Goal: Find specific page/section: Find specific page/section

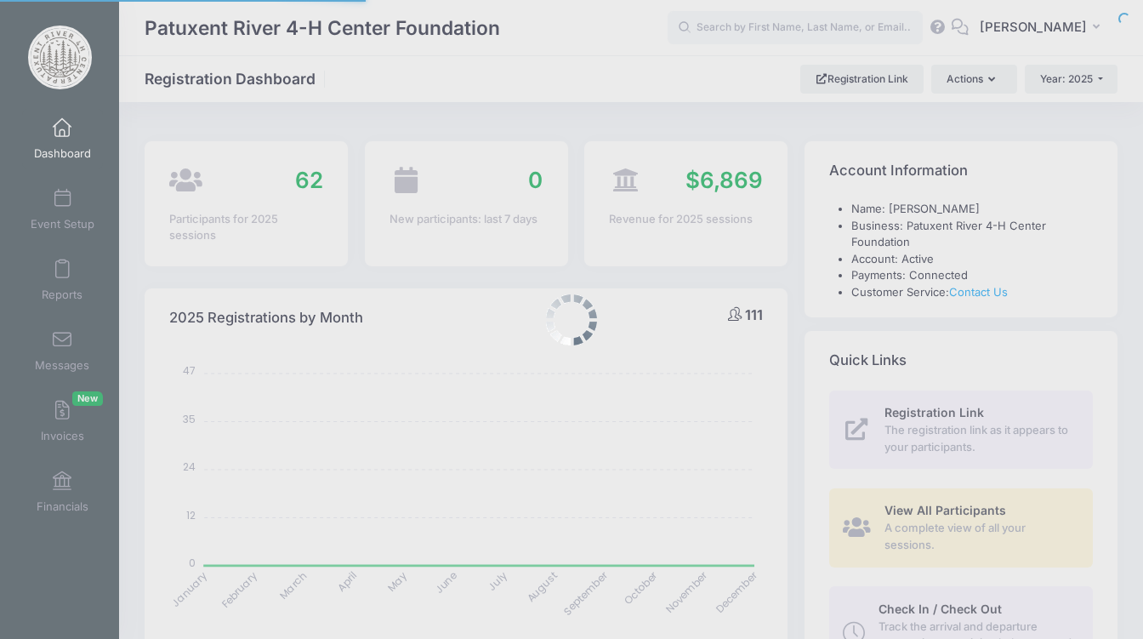
select select
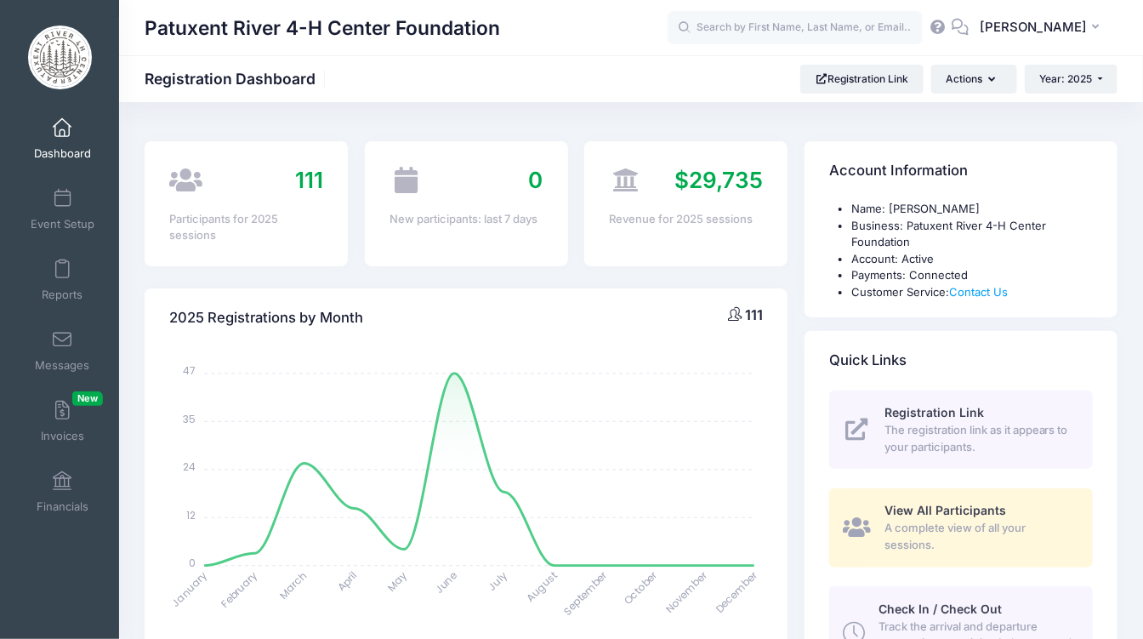
click at [58, 140] on link "Dashboard" at bounding box center [62, 139] width 81 height 60
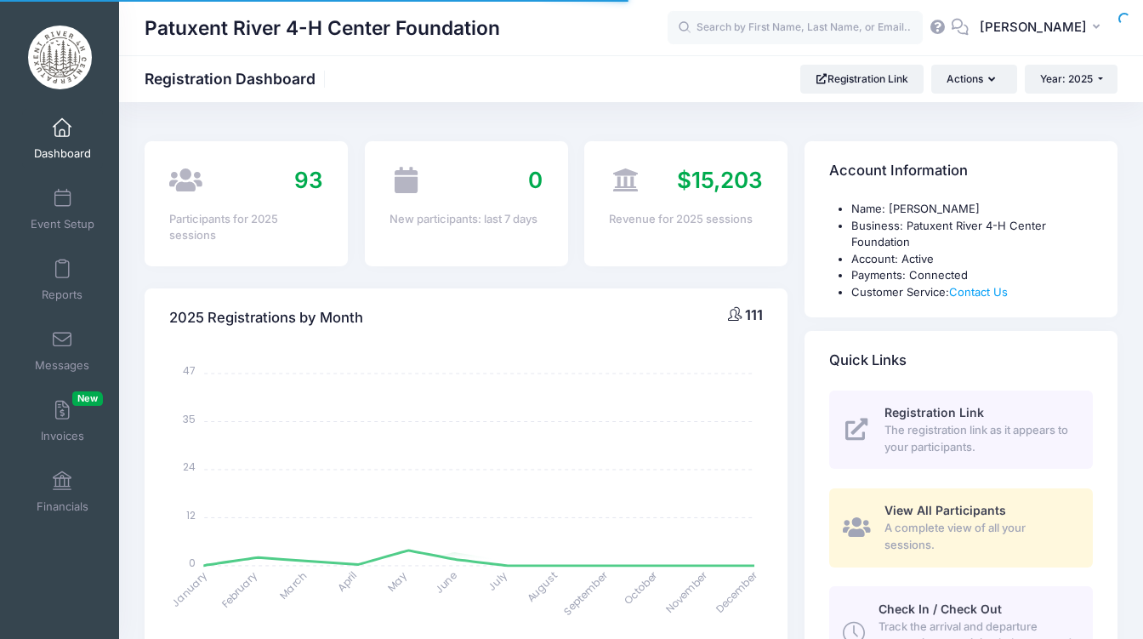
select select
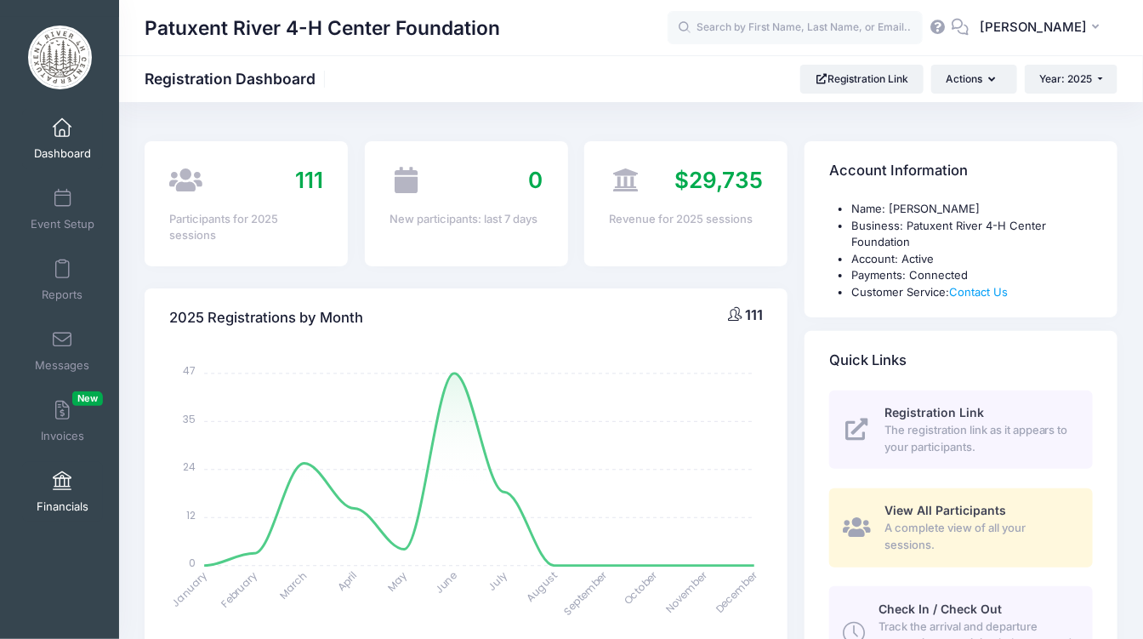
click at [62, 483] on span at bounding box center [62, 481] width 0 height 19
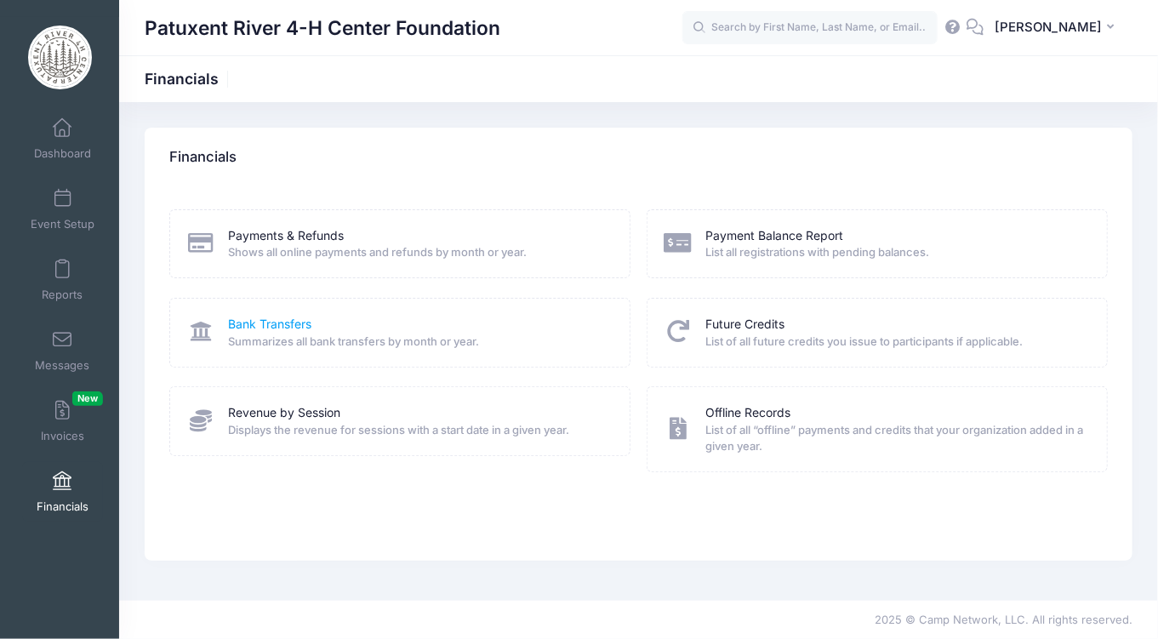
click at [295, 325] on link "Bank Transfers" at bounding box center [270, 325] width 83 height 18
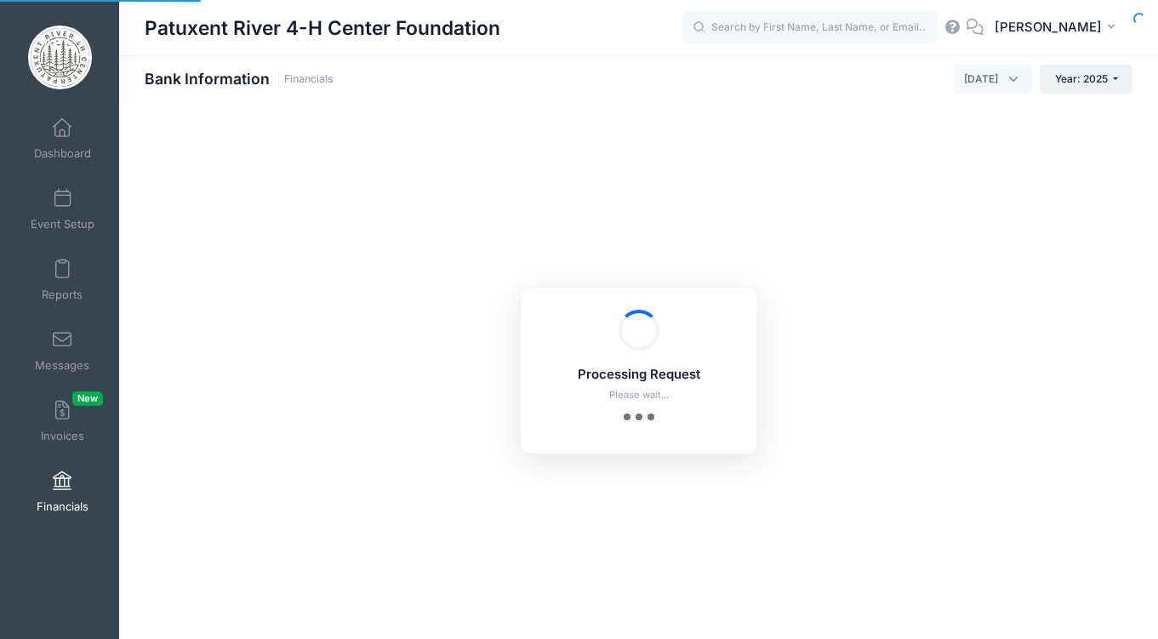
select select "10"
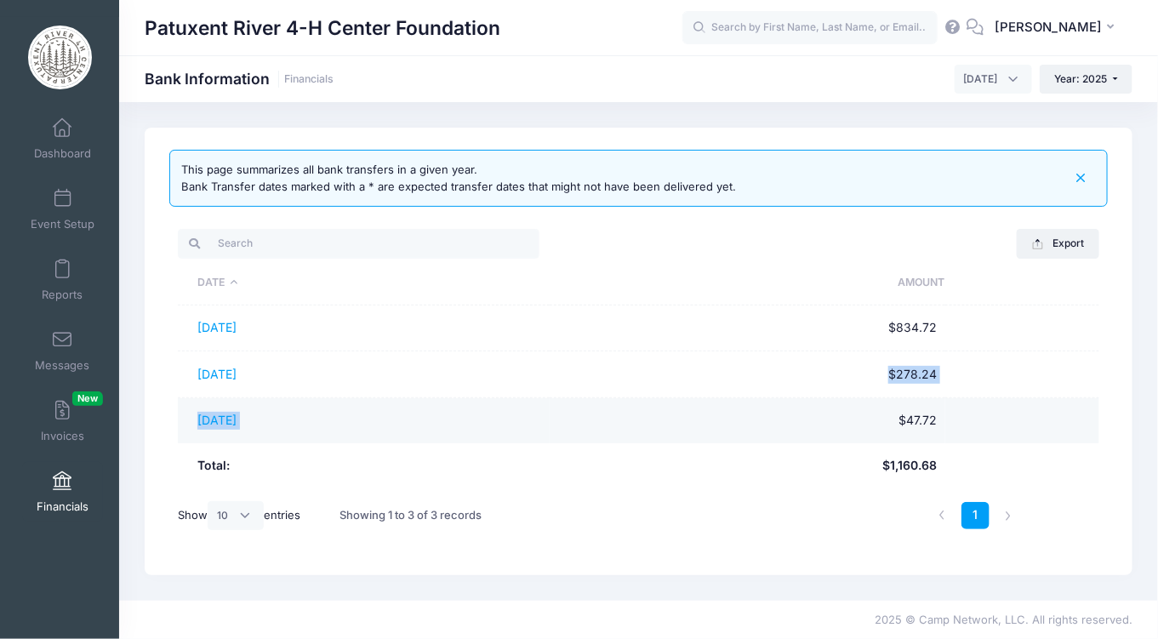
drag, startPoint x: 763, startPoint y: 368, endPoint x: 767, endPoint y: 407, distance: 39.4
click at [767, 407] on tbody "08/01/2025 $834.72 08/04/2025 $278.24 08/05/2025 $47.72" at bounding box center [638, 374] width 921 height 138
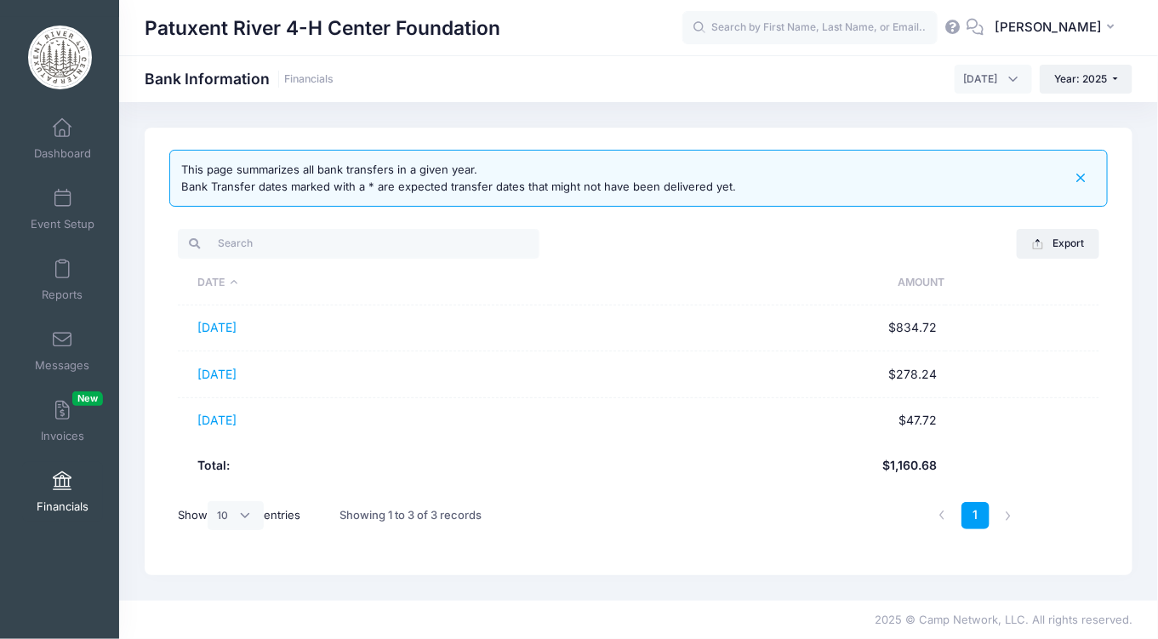
click at [1016, 79] on span "[DATE]" at bounding box center [992, 79] width 77 height 29
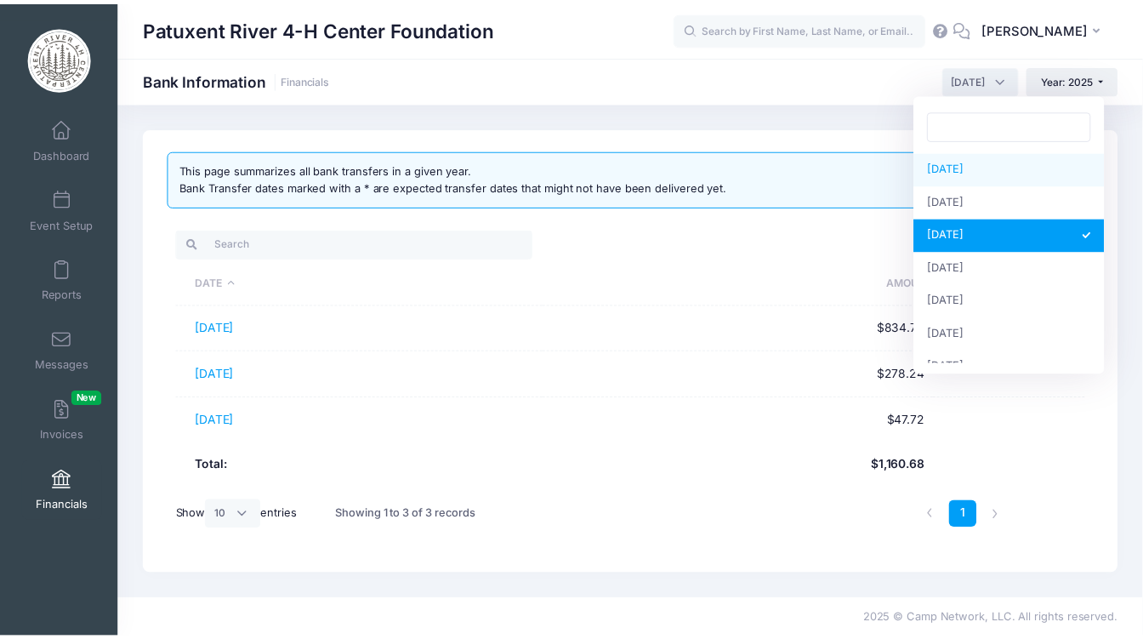
scroll to position [219, 0]
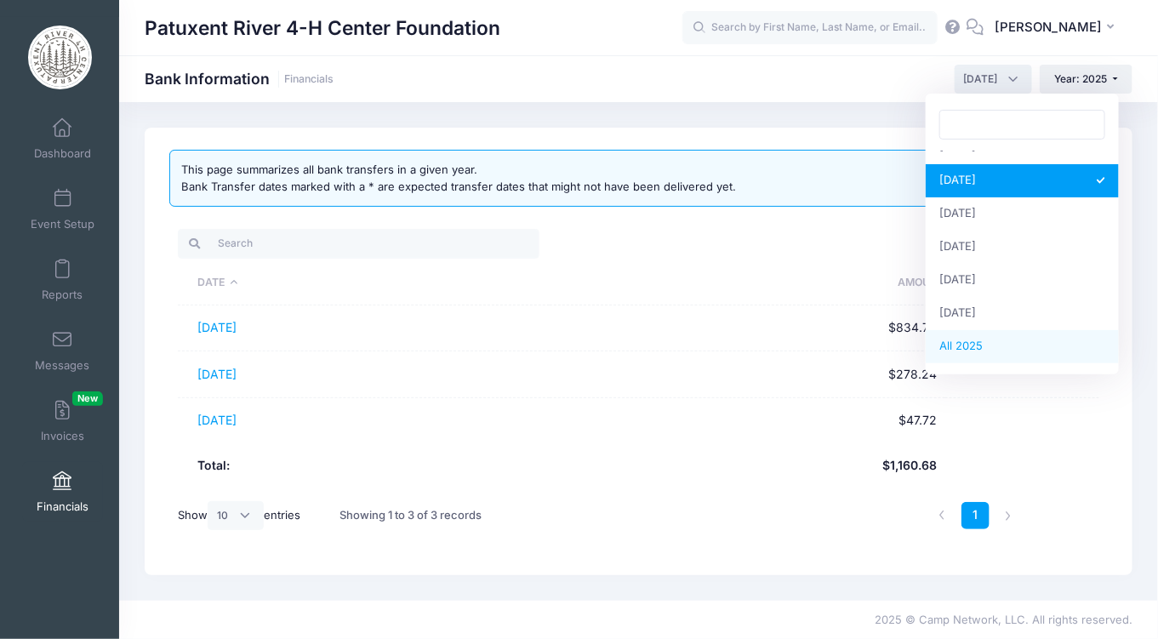
select select
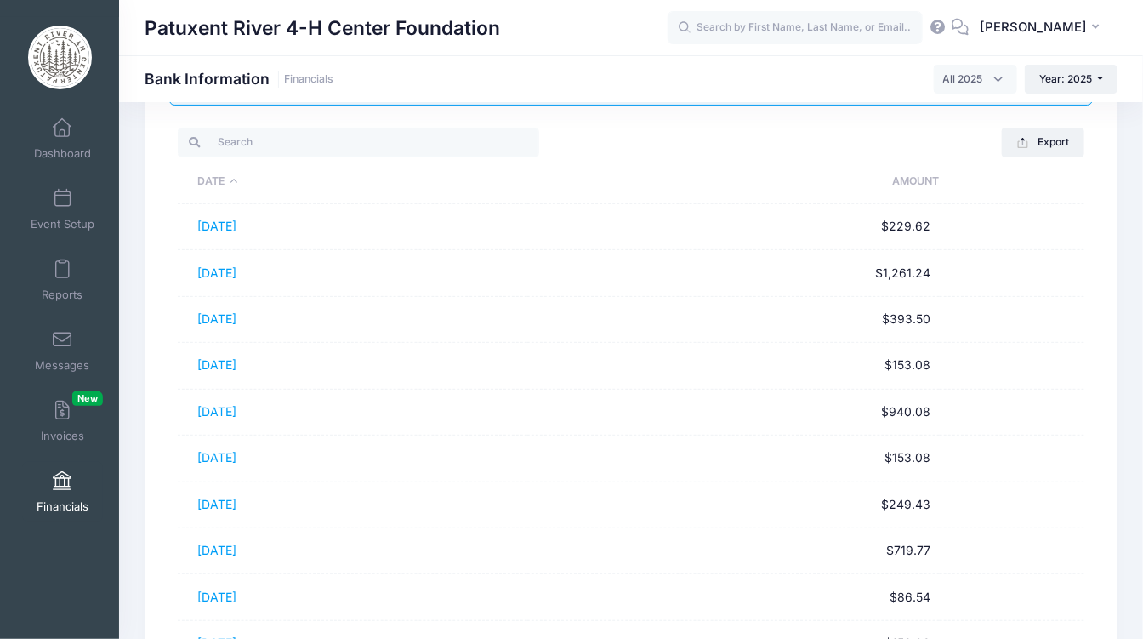
scroll to position [0, 0]
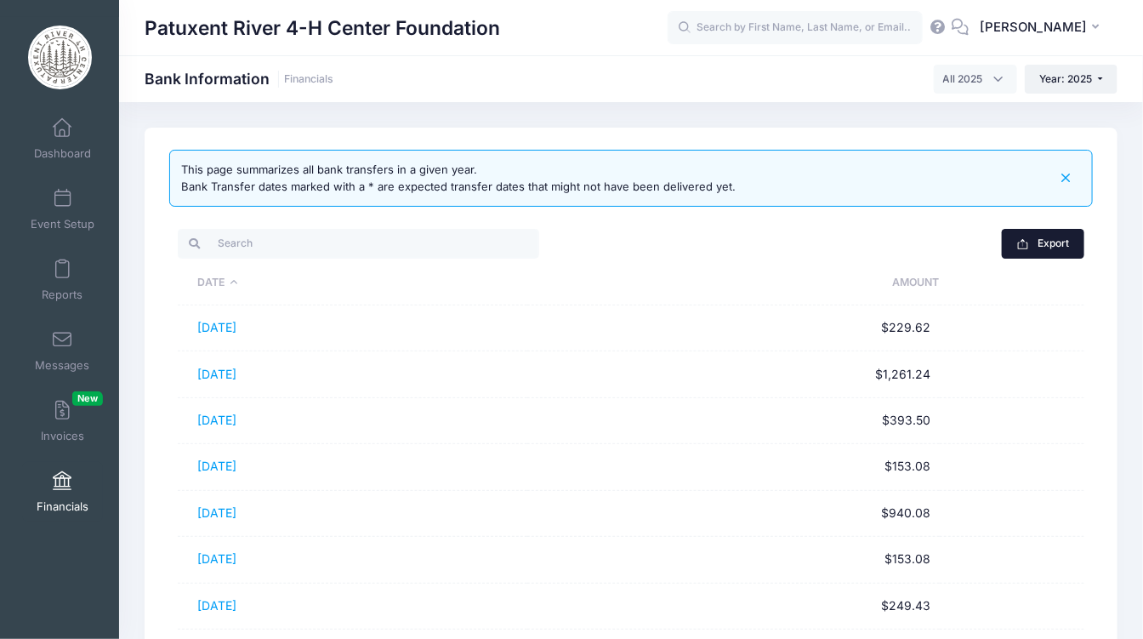
click at [1048, 240] on button "Export" at bounding box center [1043, 243] width 83 height 29
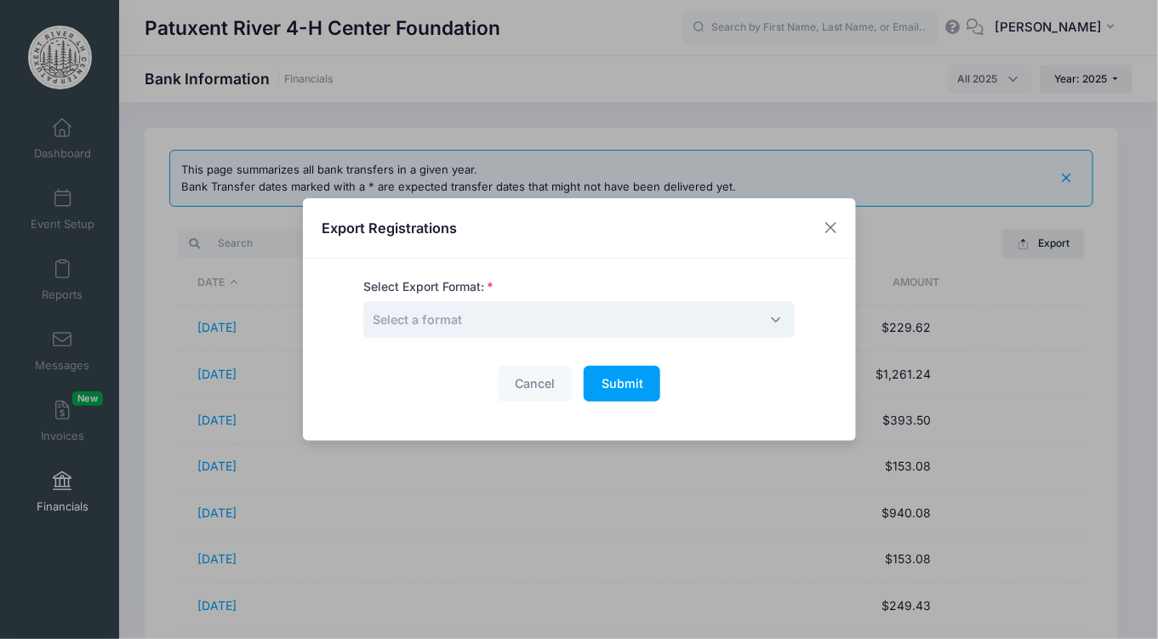
click at [766, 316] on span "Select a format" at bounding box center [578, 319] width 431 height 37
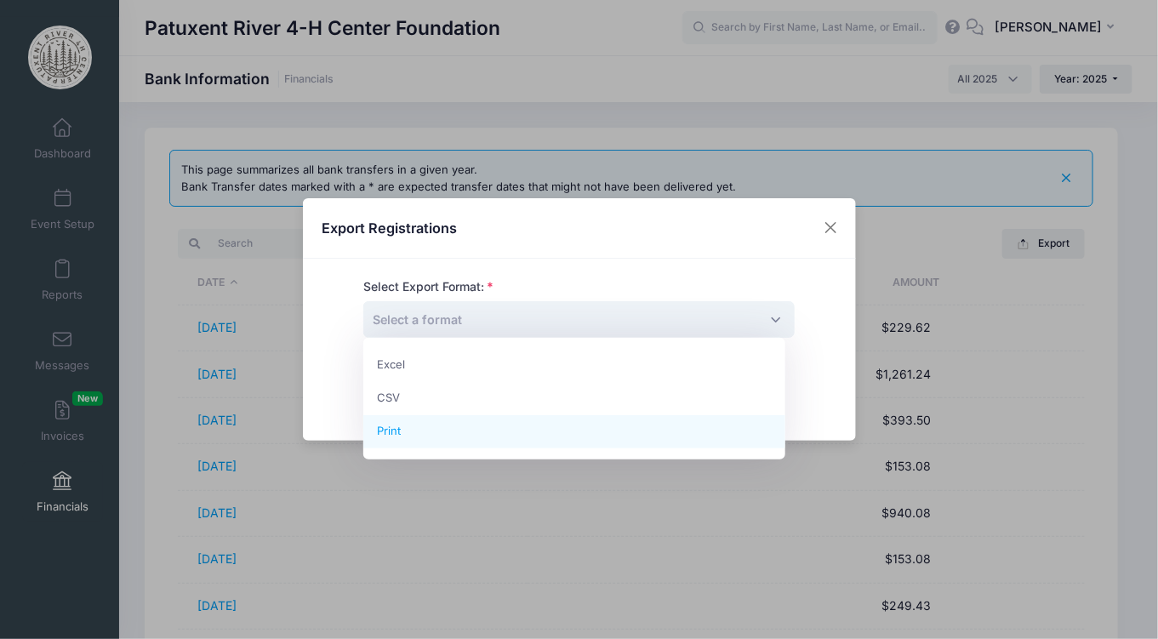
select select "print"
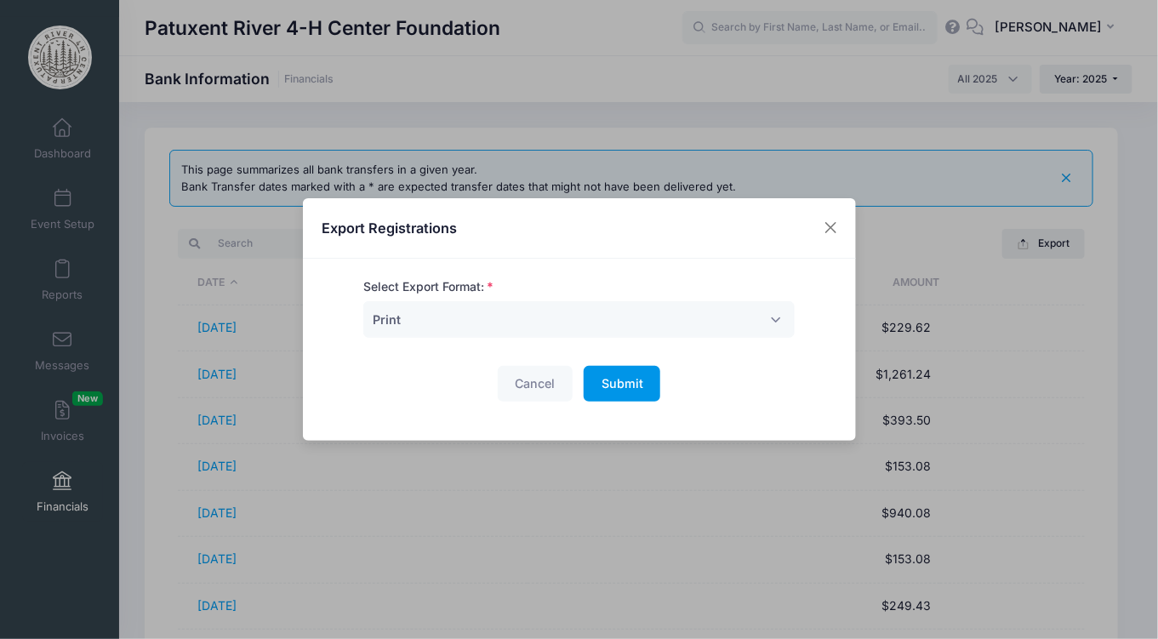
click at [612, 381] on span "Submit" at bounding box center [622, 383] width 42 height 14
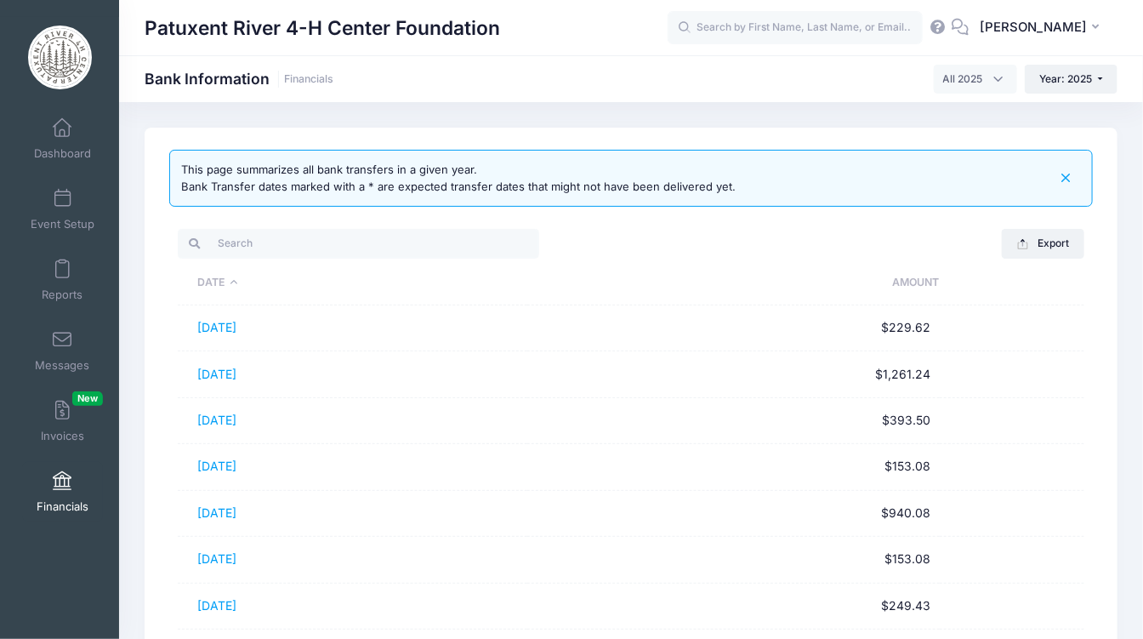
click at [62, 483] on span at bounding box center [62, 481] width 0 height 19
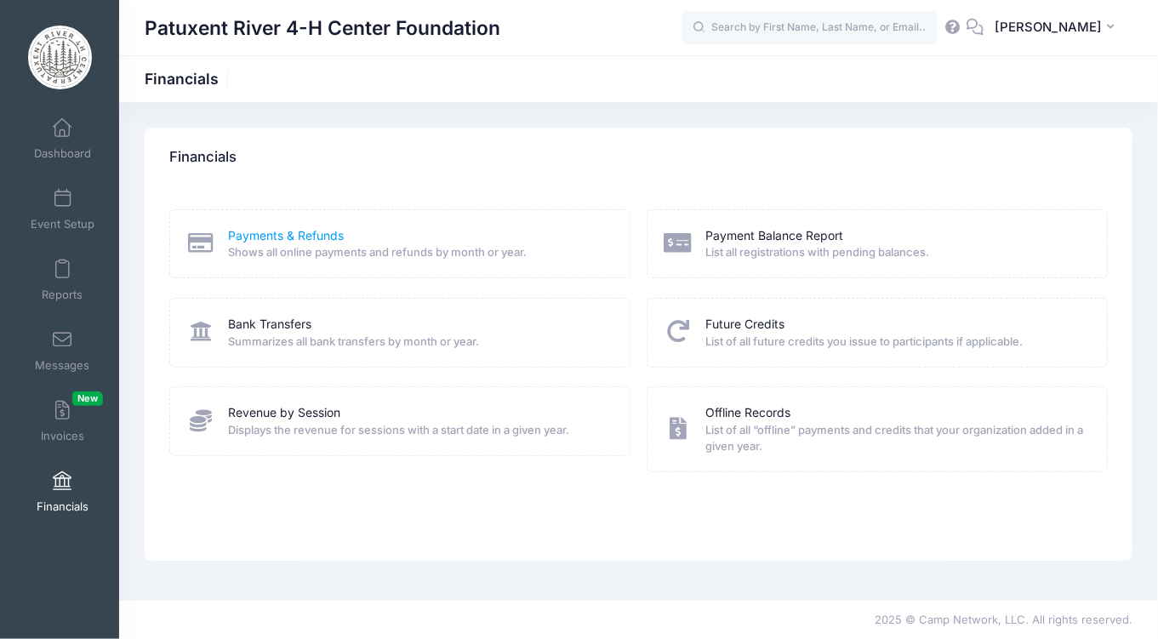
click at [310, 239] on link "Payments & Refunds" at bounding box center [287, 236] width 116 height 18
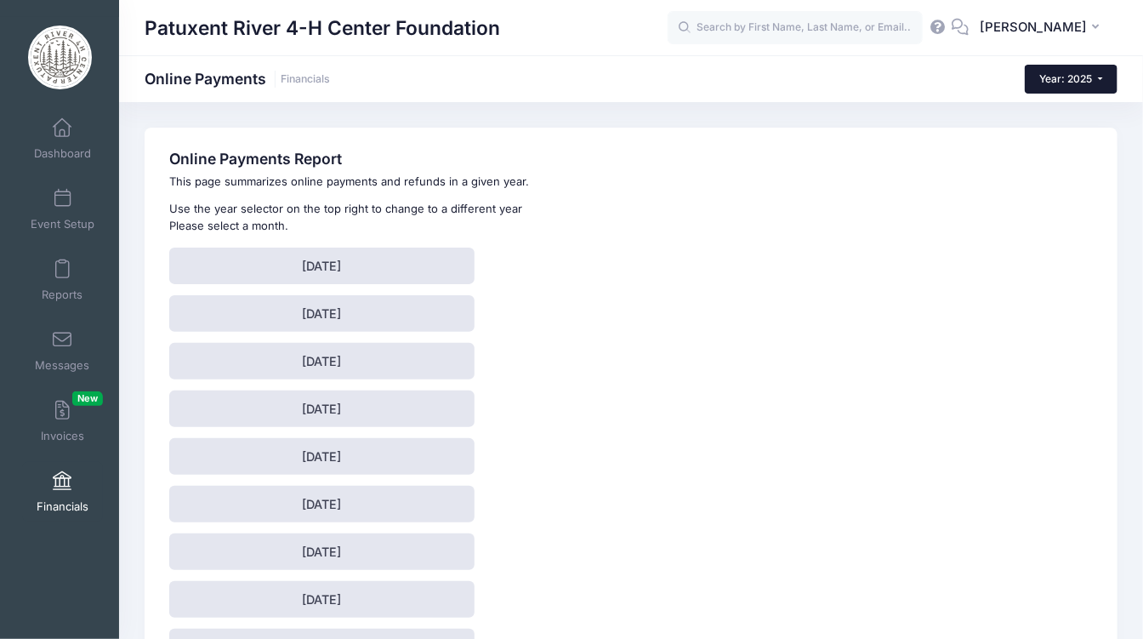
click at [1104, 80] on button "Year: 2025" at bounding box center [1071, 79] width 93 height 29
click at [1062, 116] on link "Year: 2025" at bounding box center [1080, 111] width 111 height 22
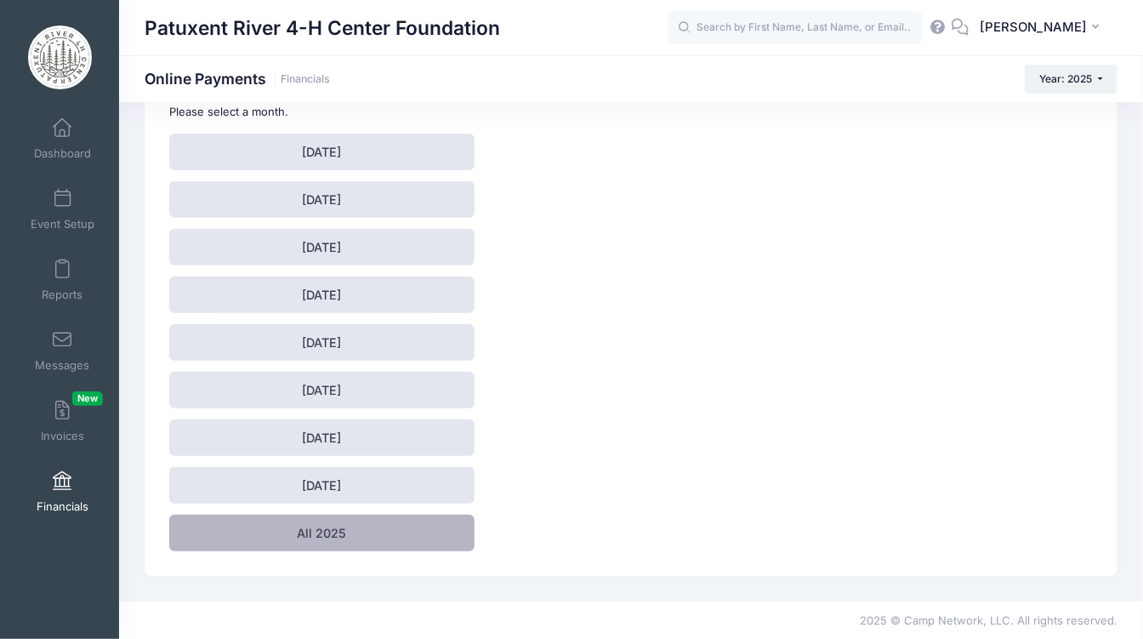
click at [306, 530] on link "All 2025" at bounding box center [321, 533] width 305 height 37
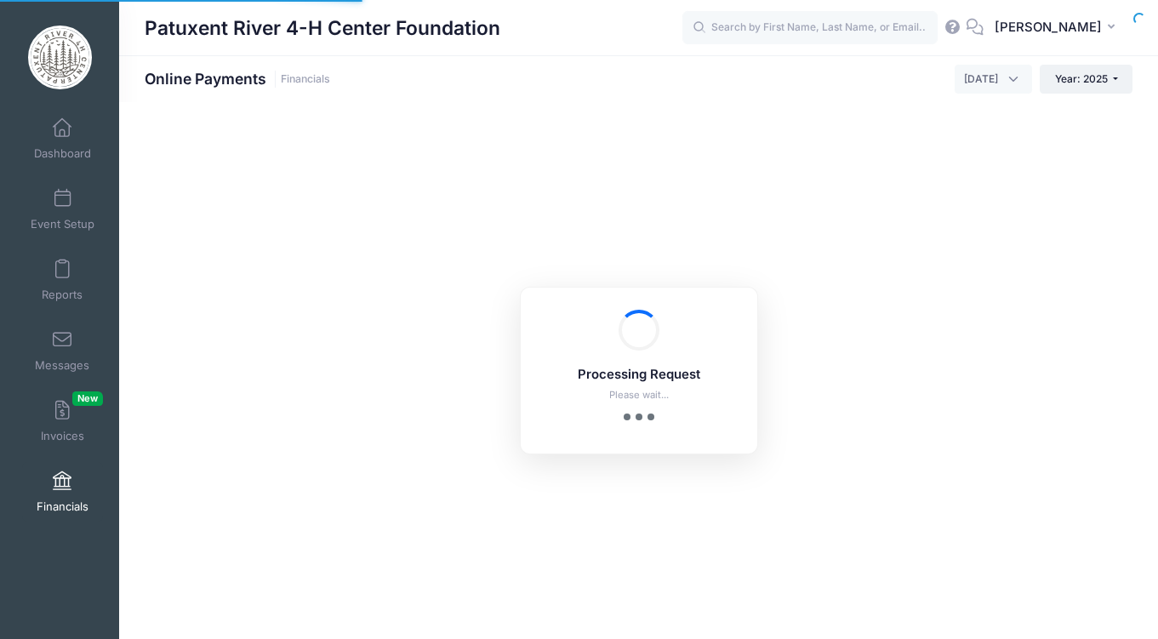
select select "10"
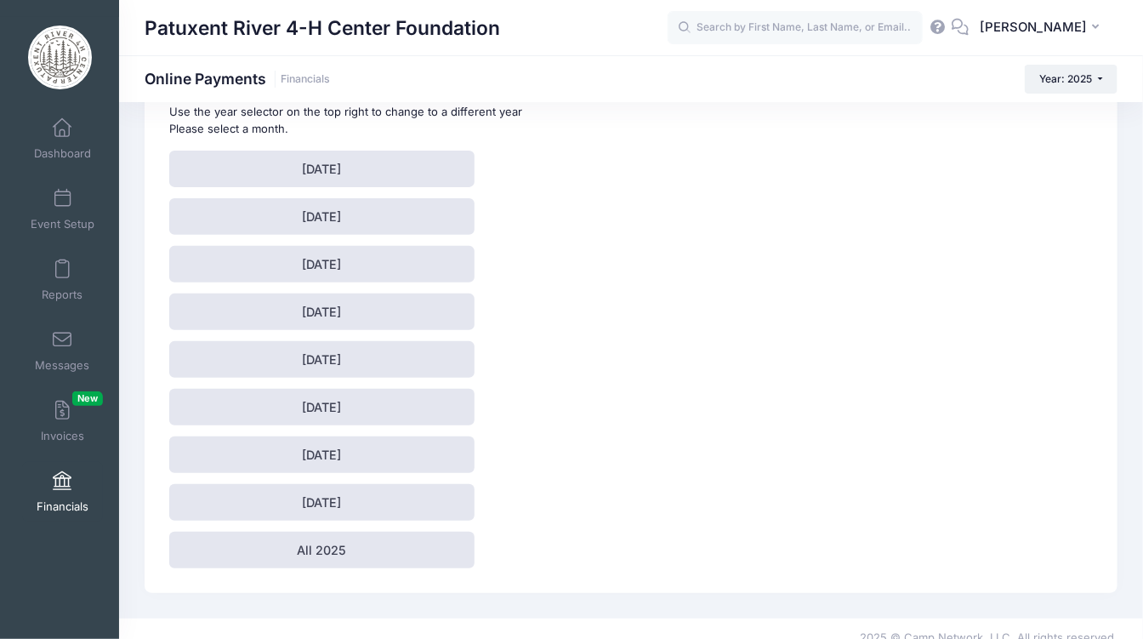
scroll to position [114, 0]
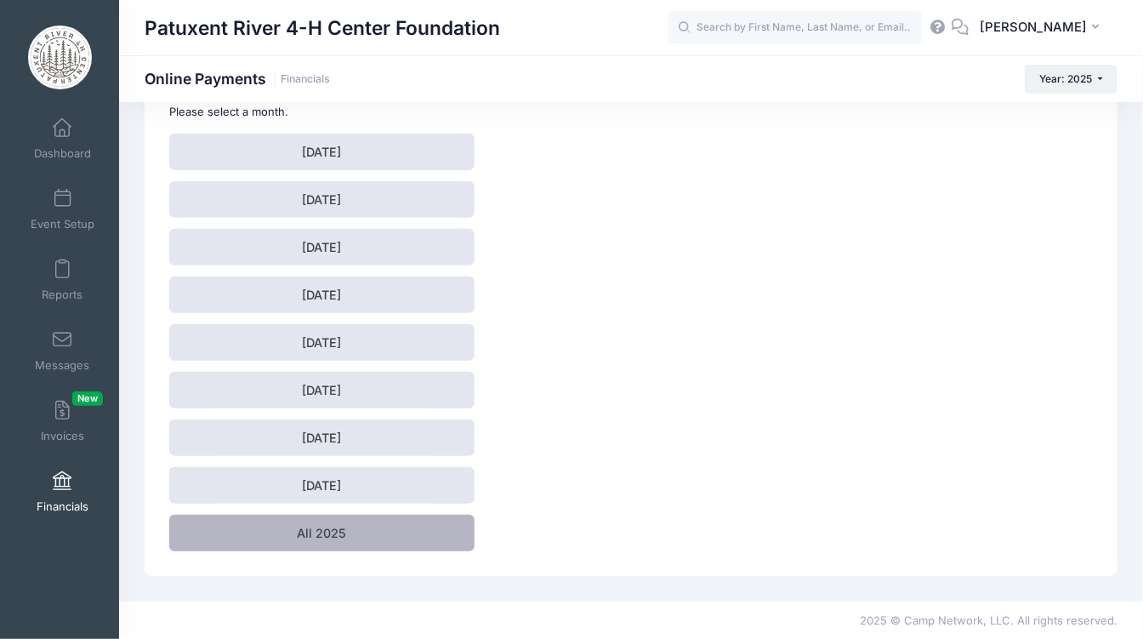
click at [327, 524] on link "All 2025" at bounding box center [321, 533] width 305 height 37
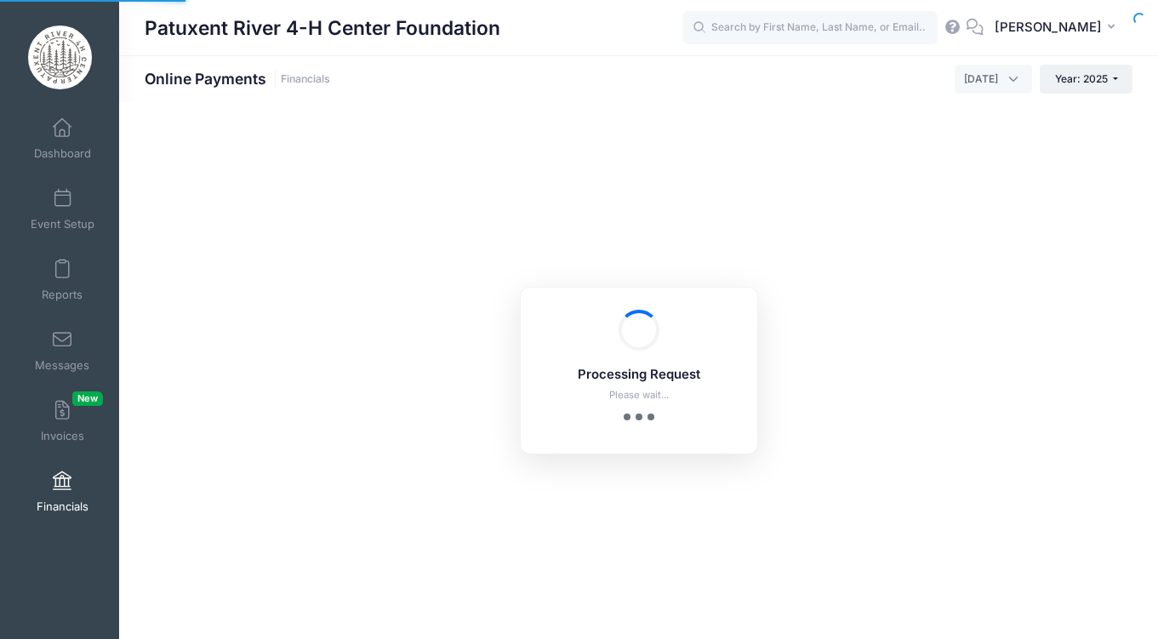
select select "10"
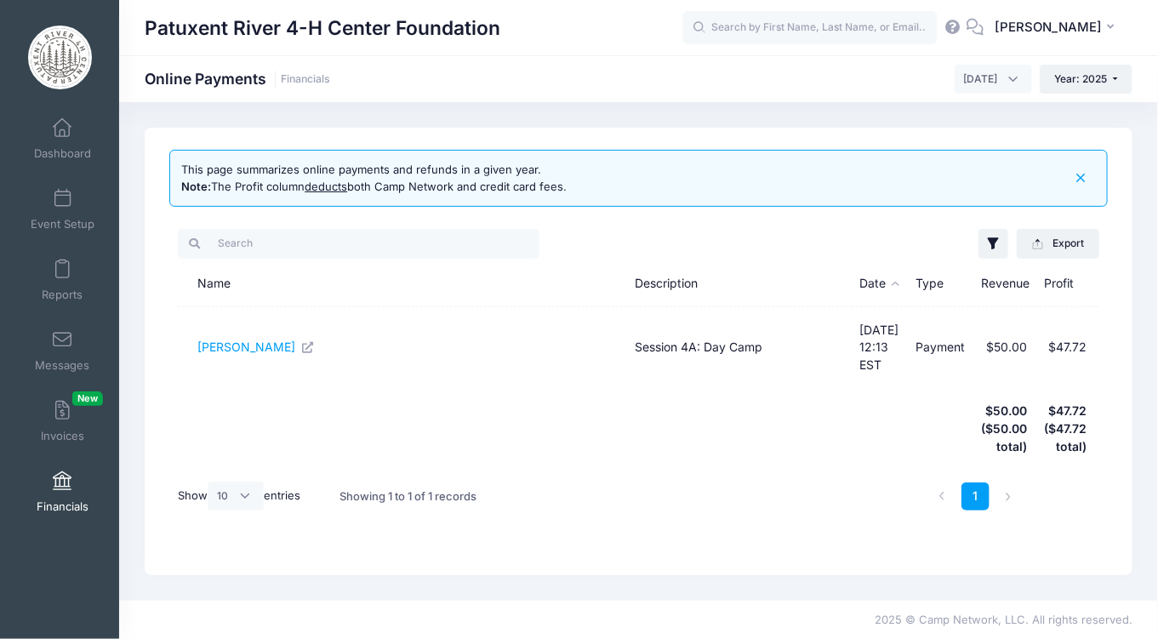
click at [1085, 174] on icon "button" at bounding box center [1081, 178] width 20 height 20
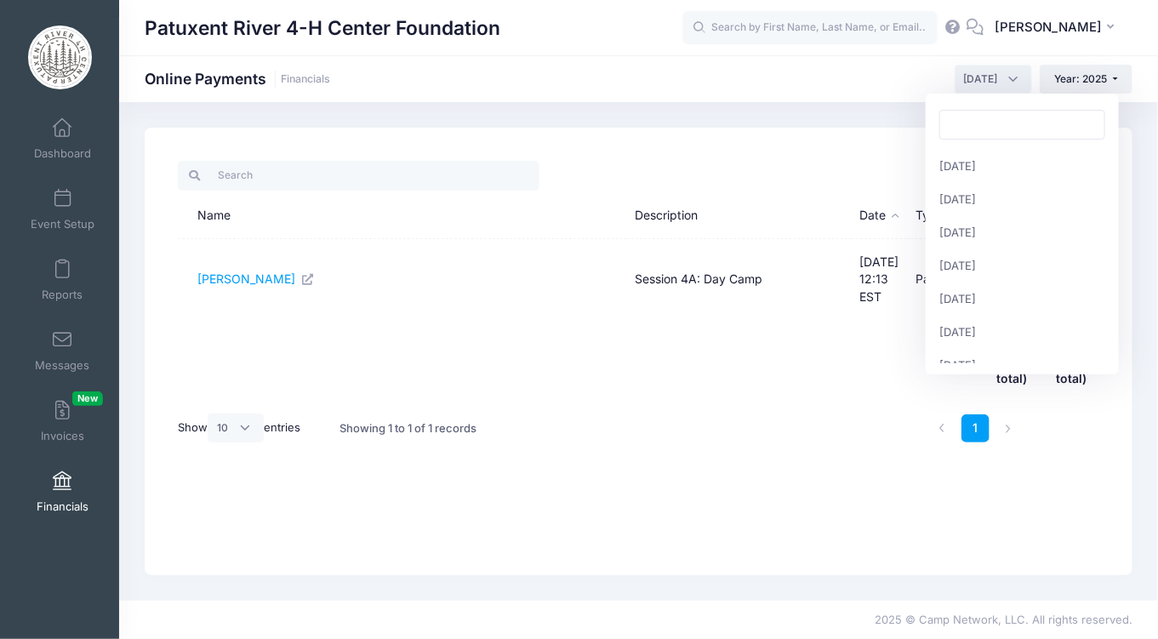
click at [1011, 73] on span "[DATE]" at bounding box center [992, 79] width 77 height 29
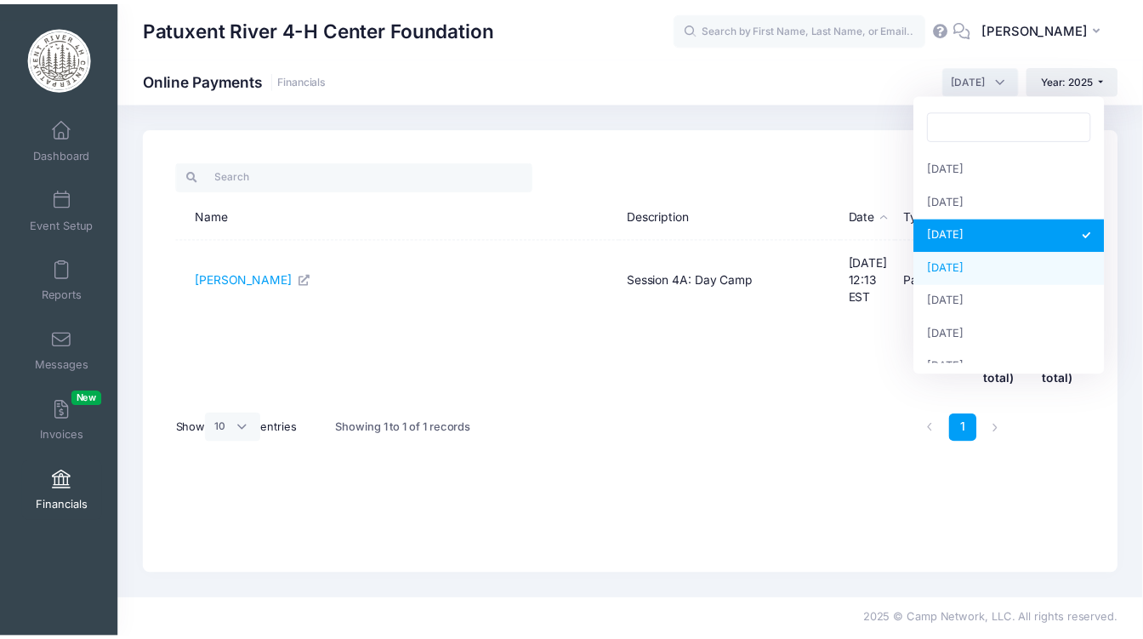
scroll to position [219, 0]
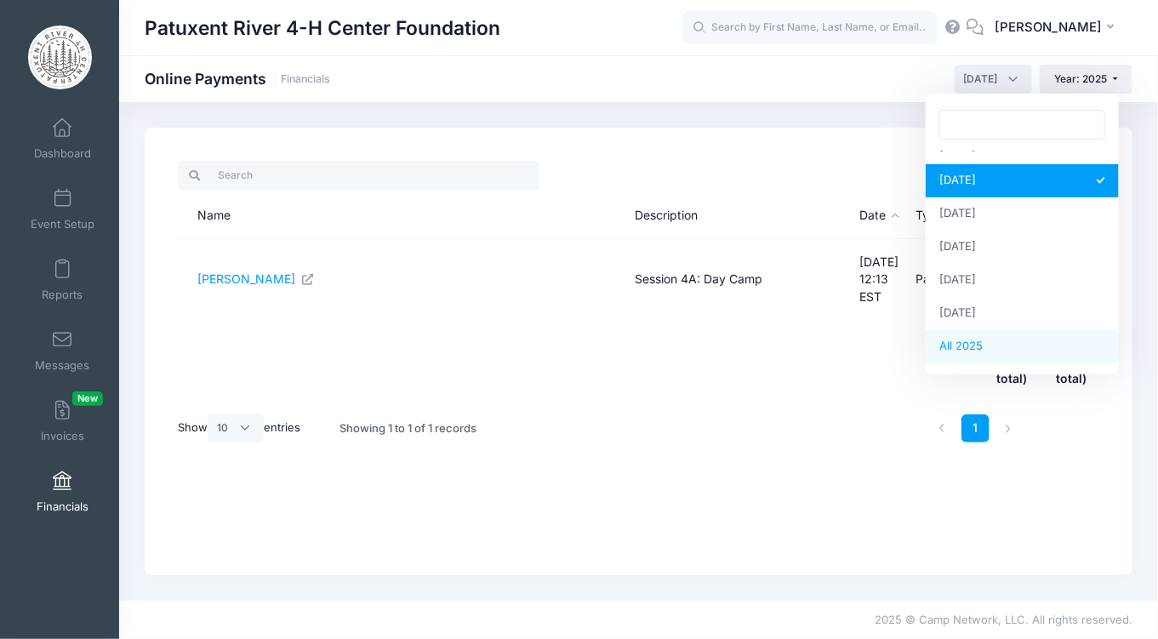
select select
